Goal: Information Seeking & Learning: Learn about a topic

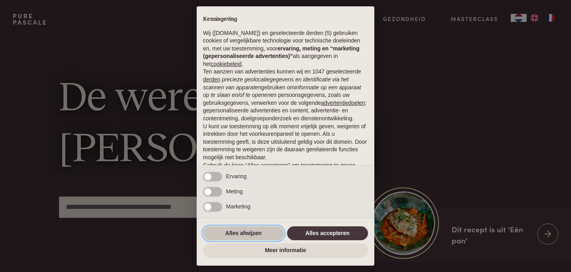
click at [242, 233] on button "Alles afwijzen" at bounding box center [243, 233] width 81 height 14
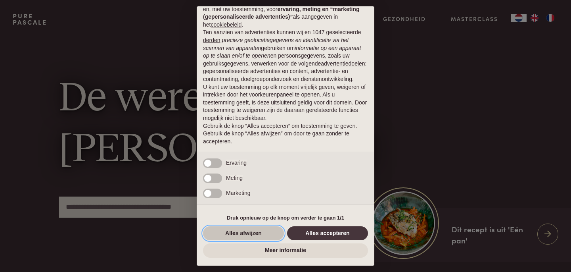
click at [237, 232] on button "Alles afwijzen" at bounding box center [243, 233] width 81 height 14
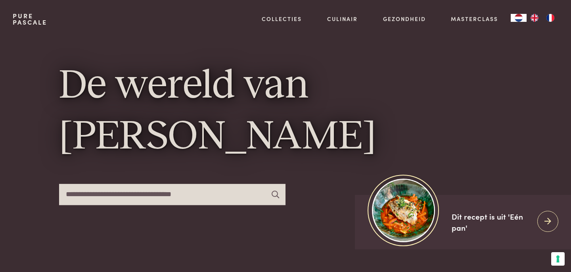
scroll to position [0, 0]
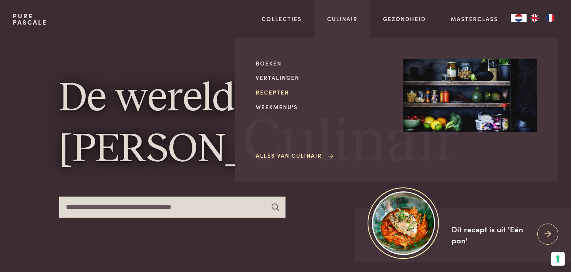
click at [276, 93] on link "Recepten" at bounding box center [323, 92] width 134 height 8
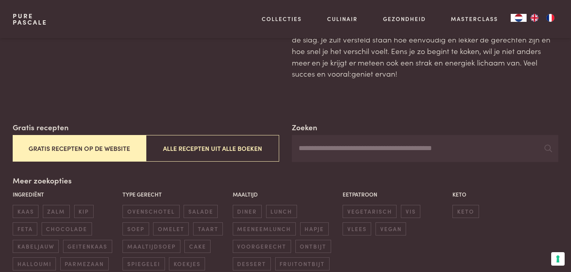
scroll to position [83, 0]
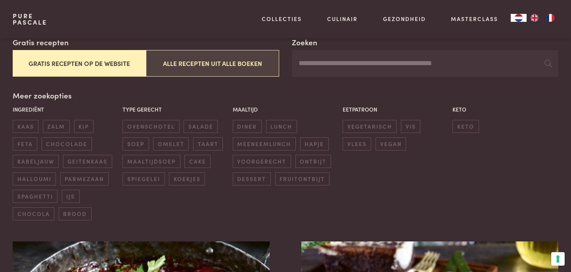
click at [220, 60] on button "Alle recepten uit alle boeken" at bounding box center [212, 63] width 133 height 27
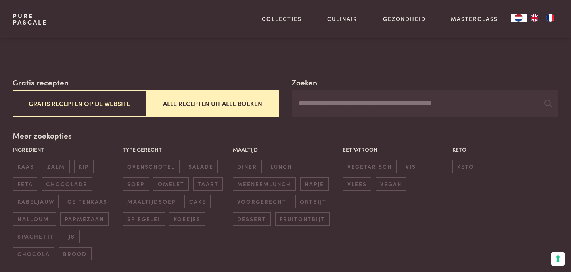
scroll to position [150, 0]
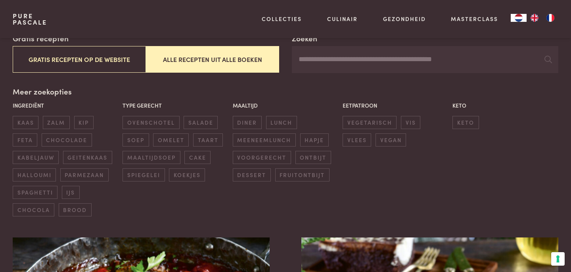
click at [187, 198] on div "Ingrediënt kaas zalm kip feta chocolade kabeljauw geitenkaas halloumi parmezaan…" at bounding box center [286, 158] width 550 height 119
click at [372, 126] on span "vegetarisch" at bounding box center [370, 122] width 54 height 13
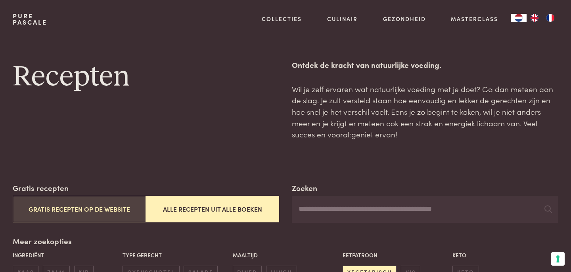
click at [69, 218] on button "Gratis recepten op de website" at bounding box center [79, 209] width 133 height 27
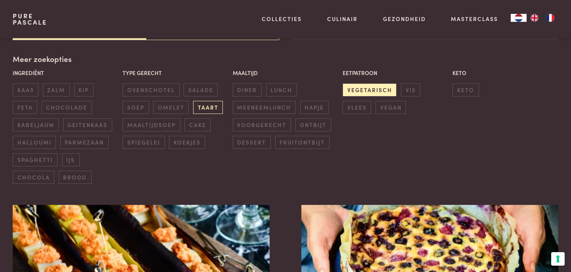
scroll to position [182, 0]
click at [381, 87] on span "vegetarisch" at bounding box center [370, 89] width 54 height 13
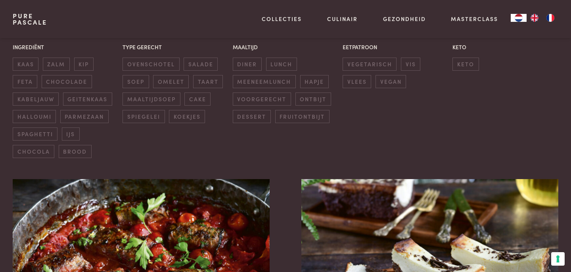
scroll to position [210, 0]
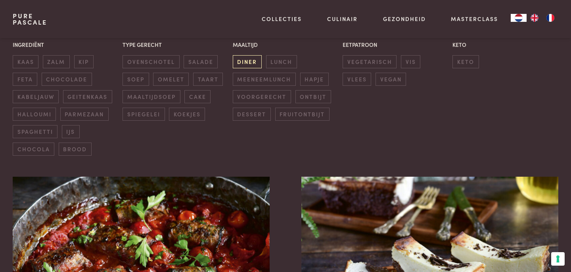
click at [244, 56] on span "diner" at bounding box center [247, 61] width 29 height 13
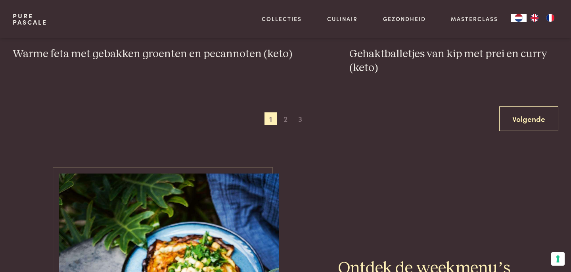
scroll to position [1637, 0]
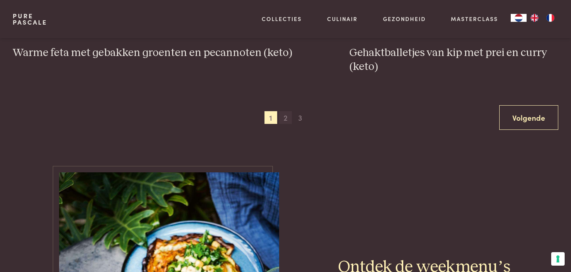
click at [286, 111] on span "2" at bounding box center [285, 117] width 13 height 13
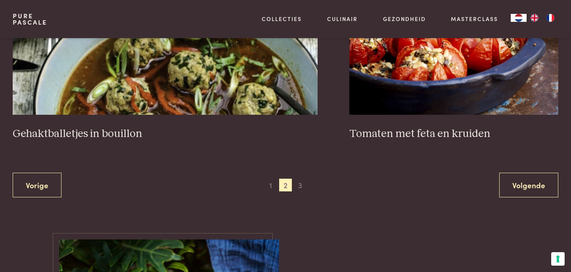
scroll to position [1593, 0]
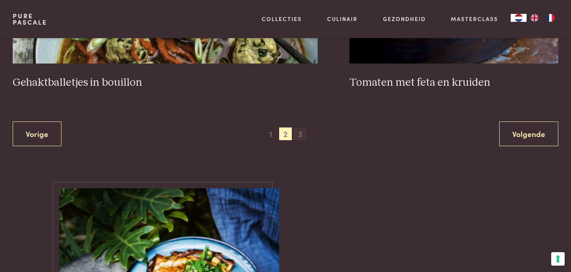
click at [303, 133] on span "3" at bounding box center [300, 133] width 13 height 13
